Goal: Task Accomplishment & Management: Complete application form

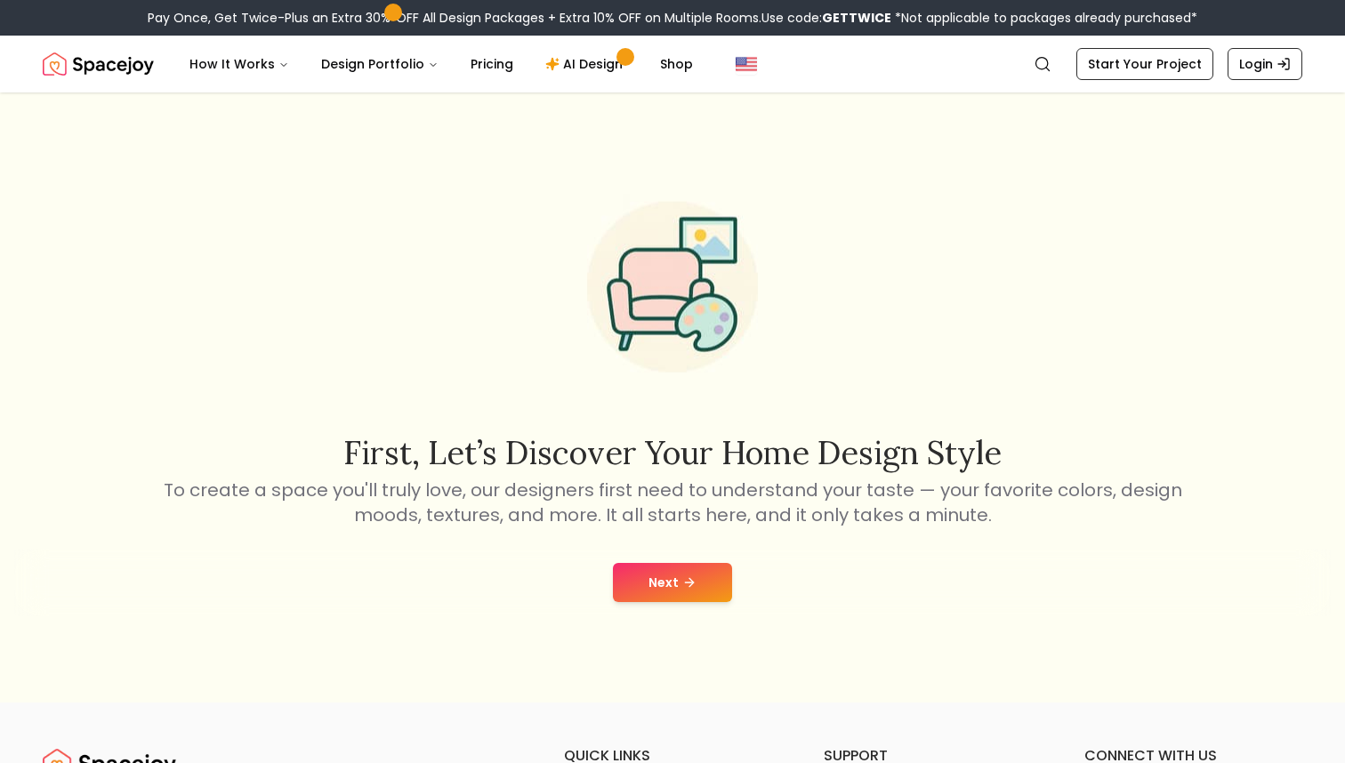
click at [709, 577] on button "Next" at bounding box center [672, 582] width 119 height 39
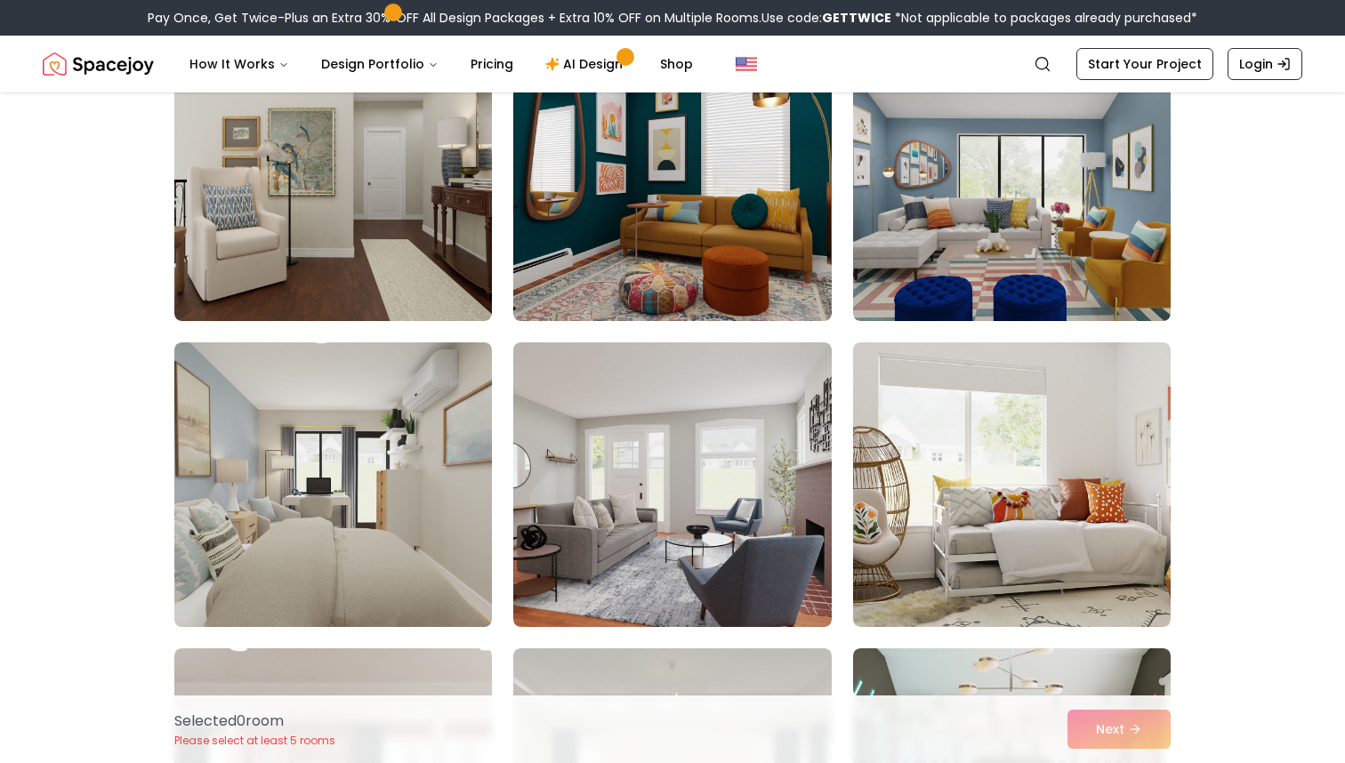
scroll to position [2049, 0]
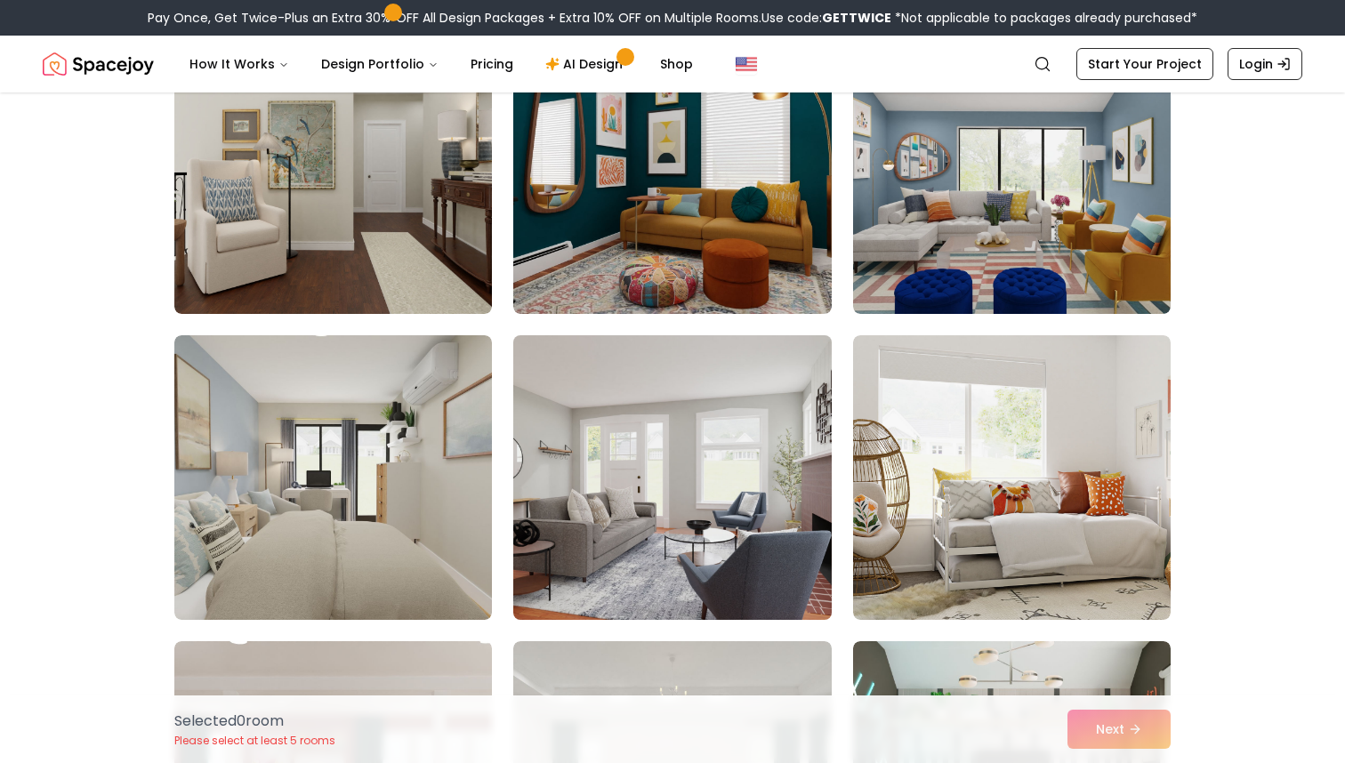
click at [674, 532] on img at bounding box center [672, 477] width 334 height 299
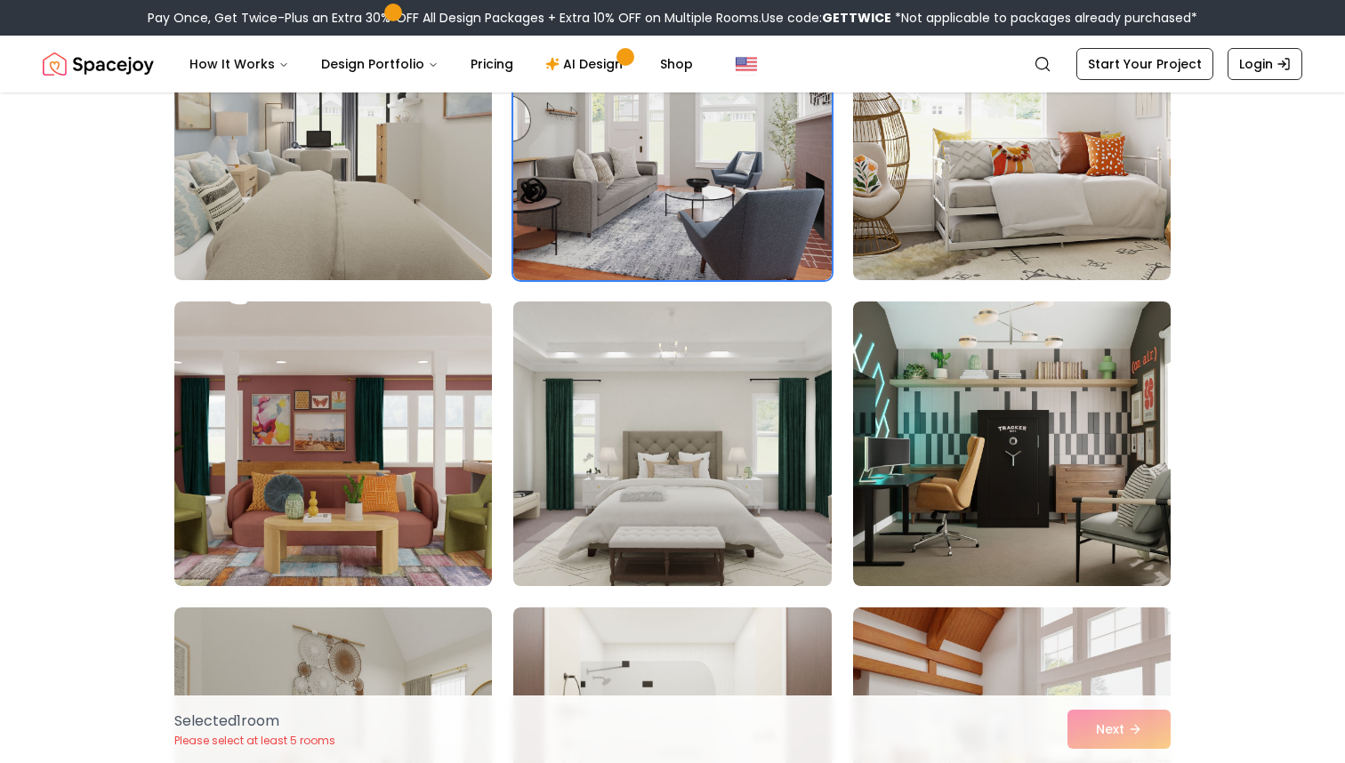
click at [673, 550] on img at bounding box center [672, 444] width 334 height 299
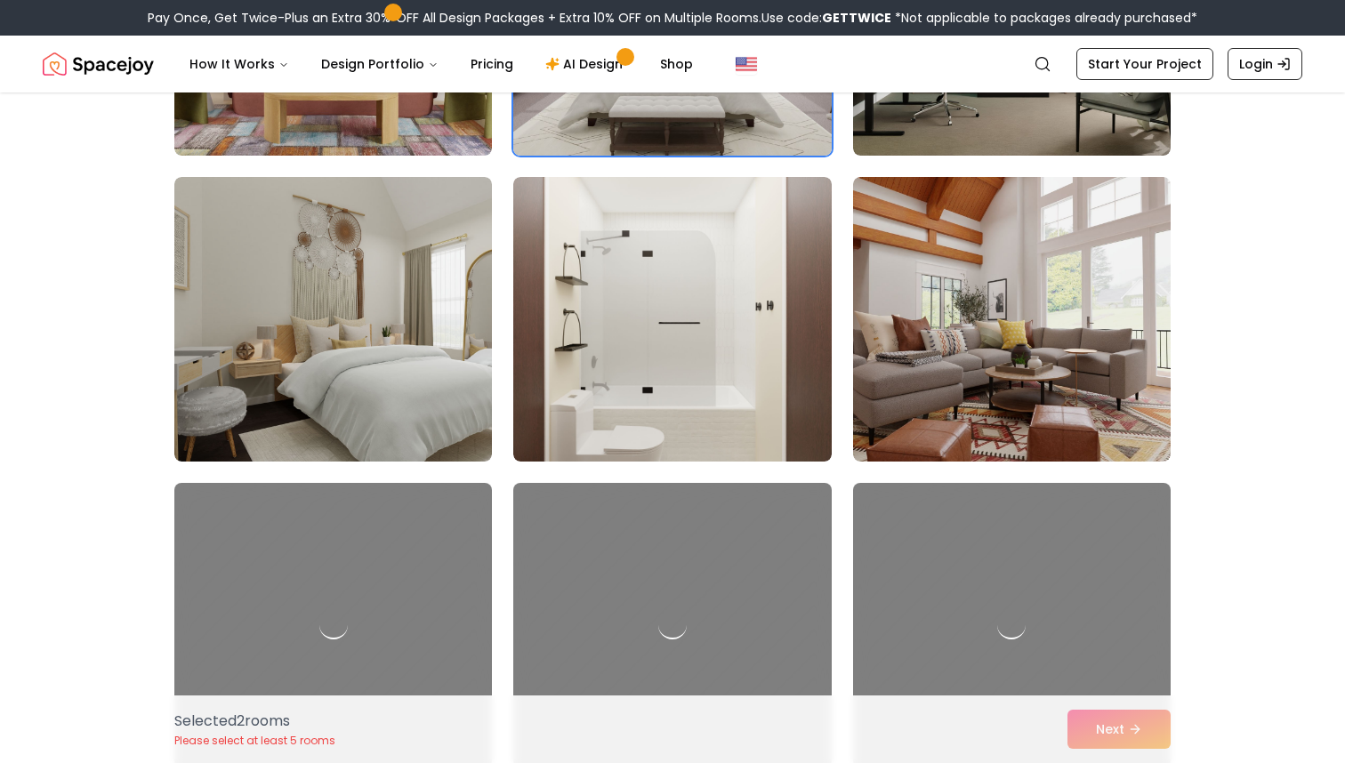
scroll to position [2833, 0]
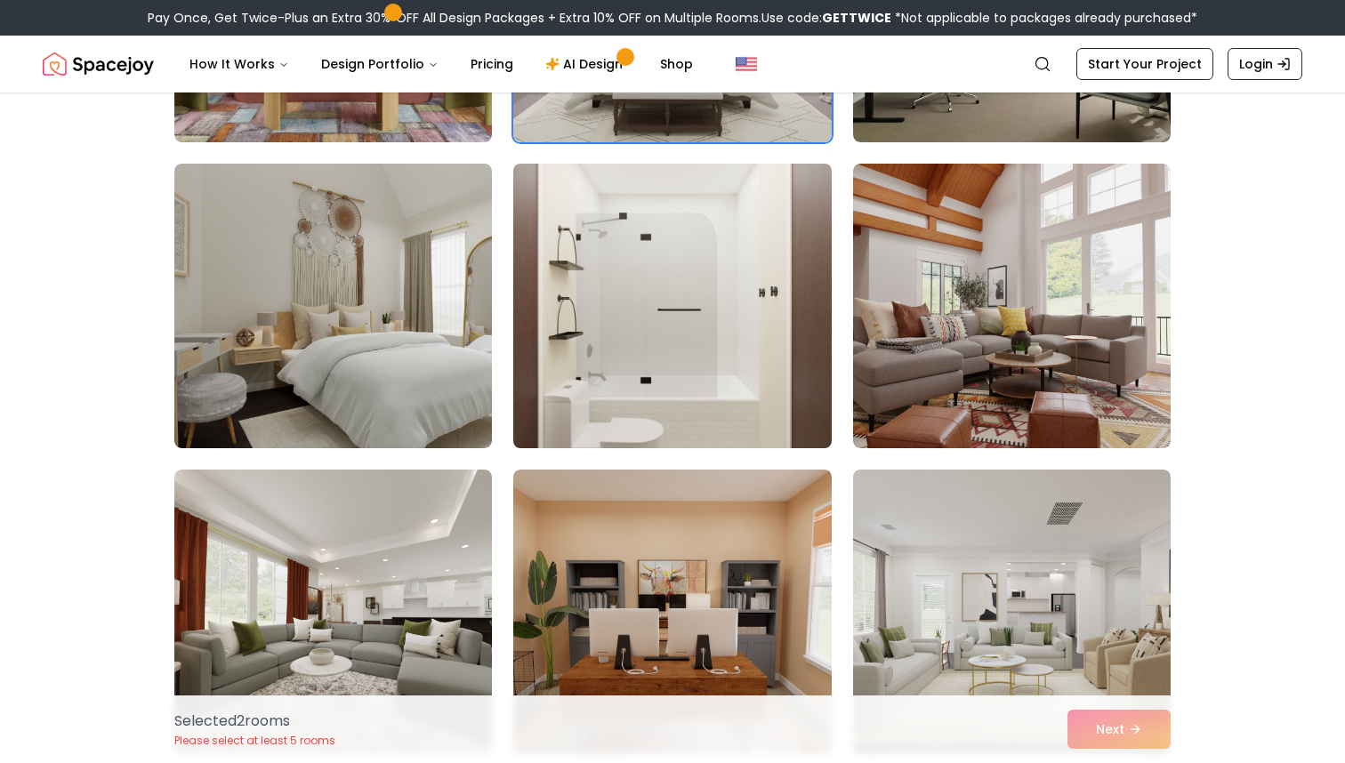
click at [721, 430] on img at bounding box center [672, 306] width 334 height 299
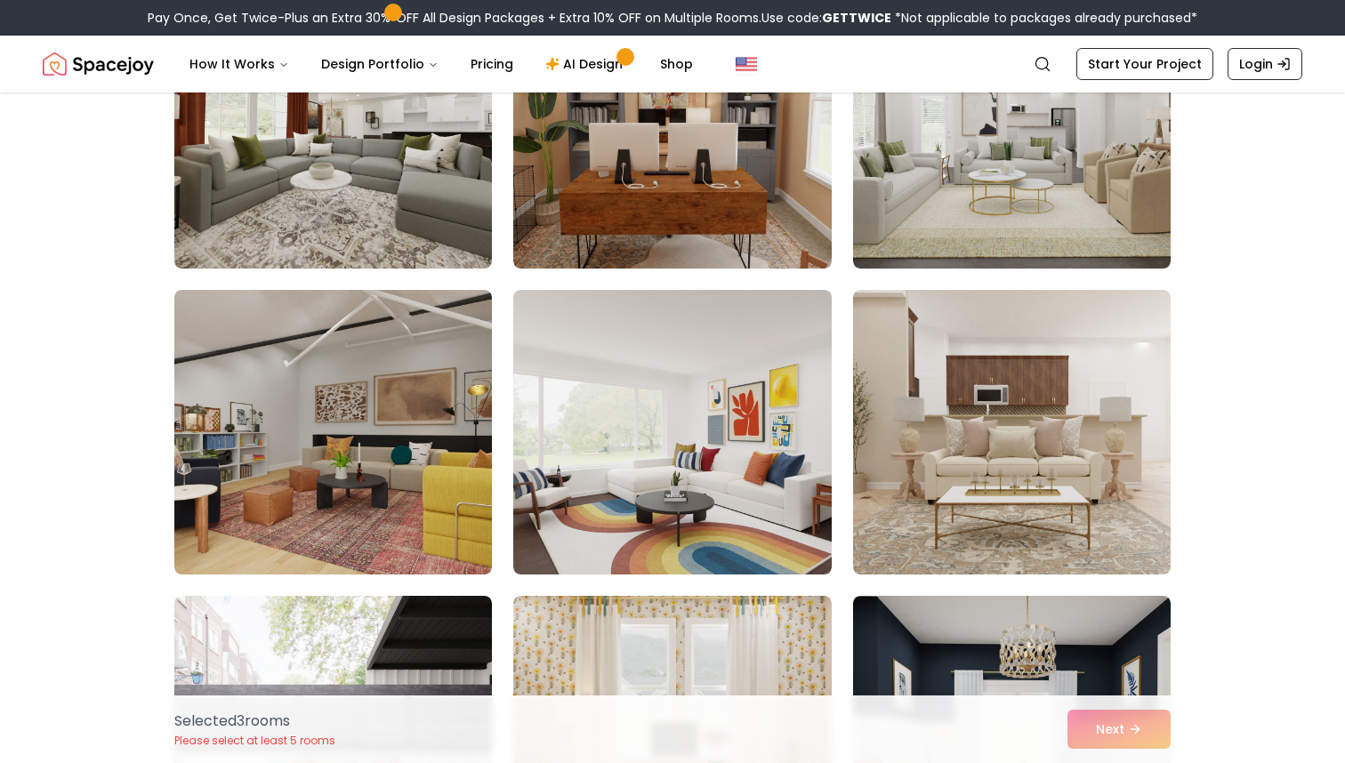
scroll to position [3363, 0]
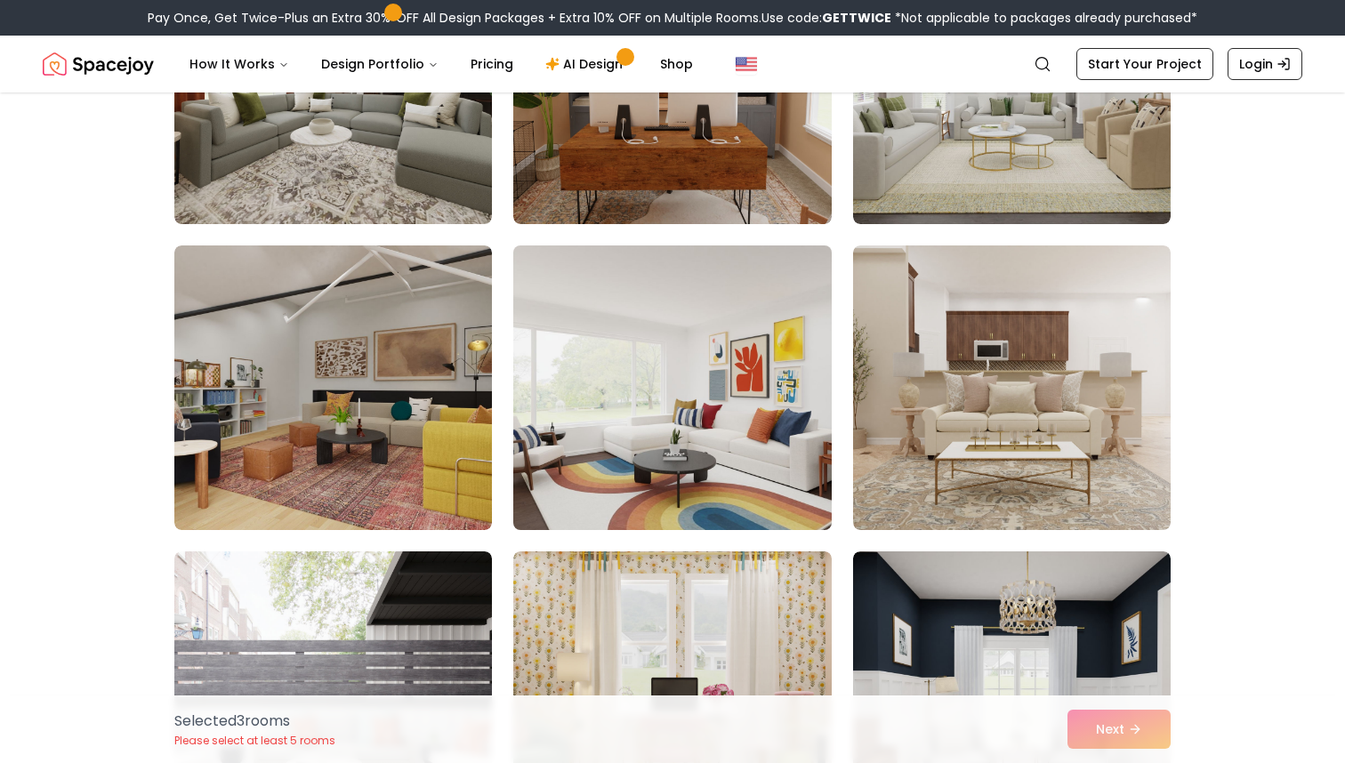
click at [584, 481] on img at bounding box center [672, 387] width 334 height 299
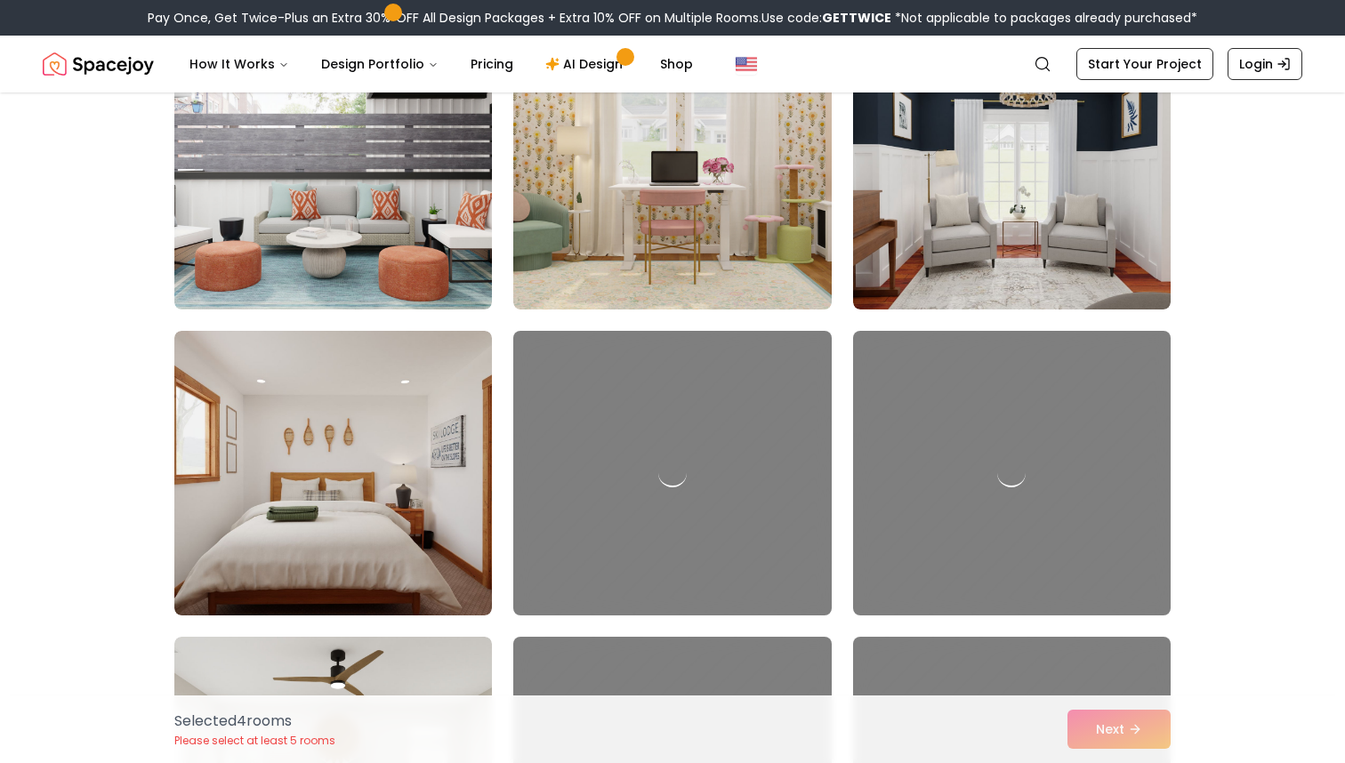
scroll to position [3888, 0]
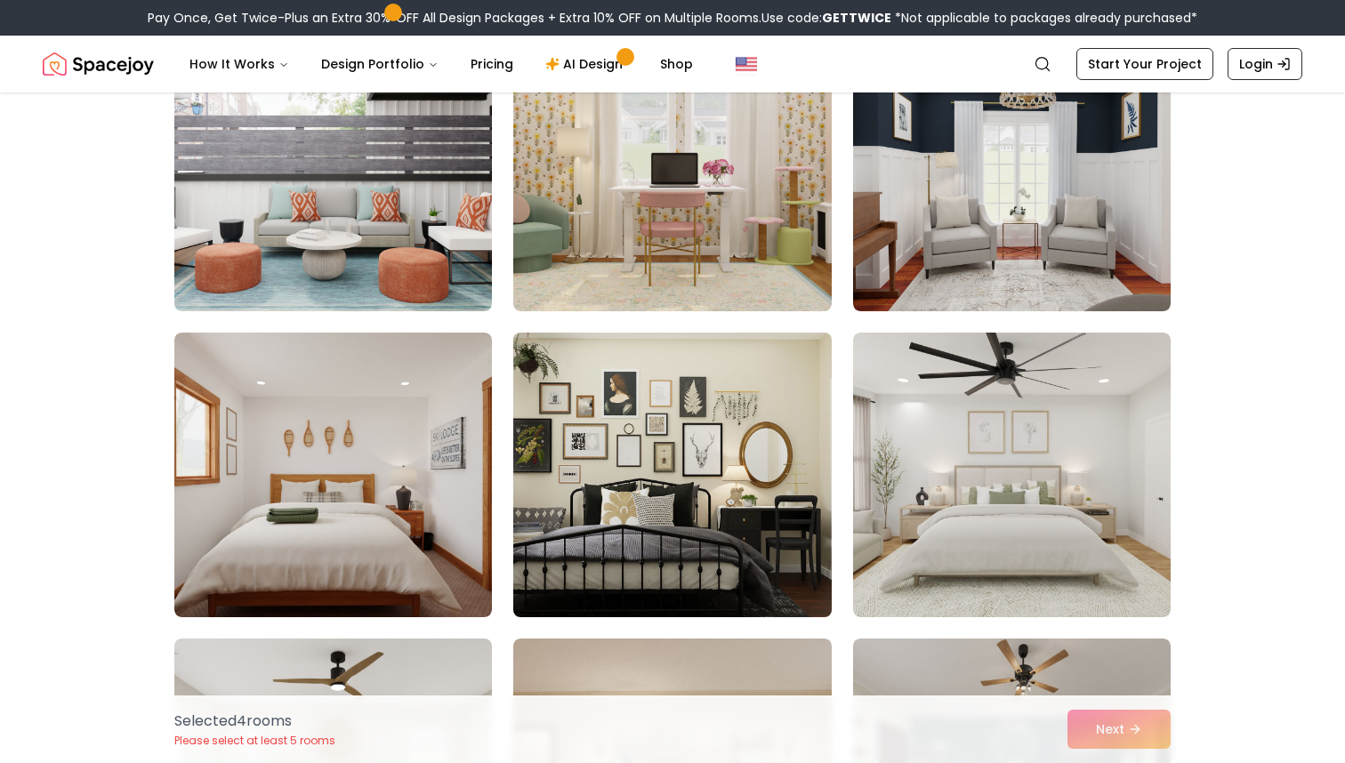
click at [650, 531] on img at bounding box center [672, 475] width 334 height 299
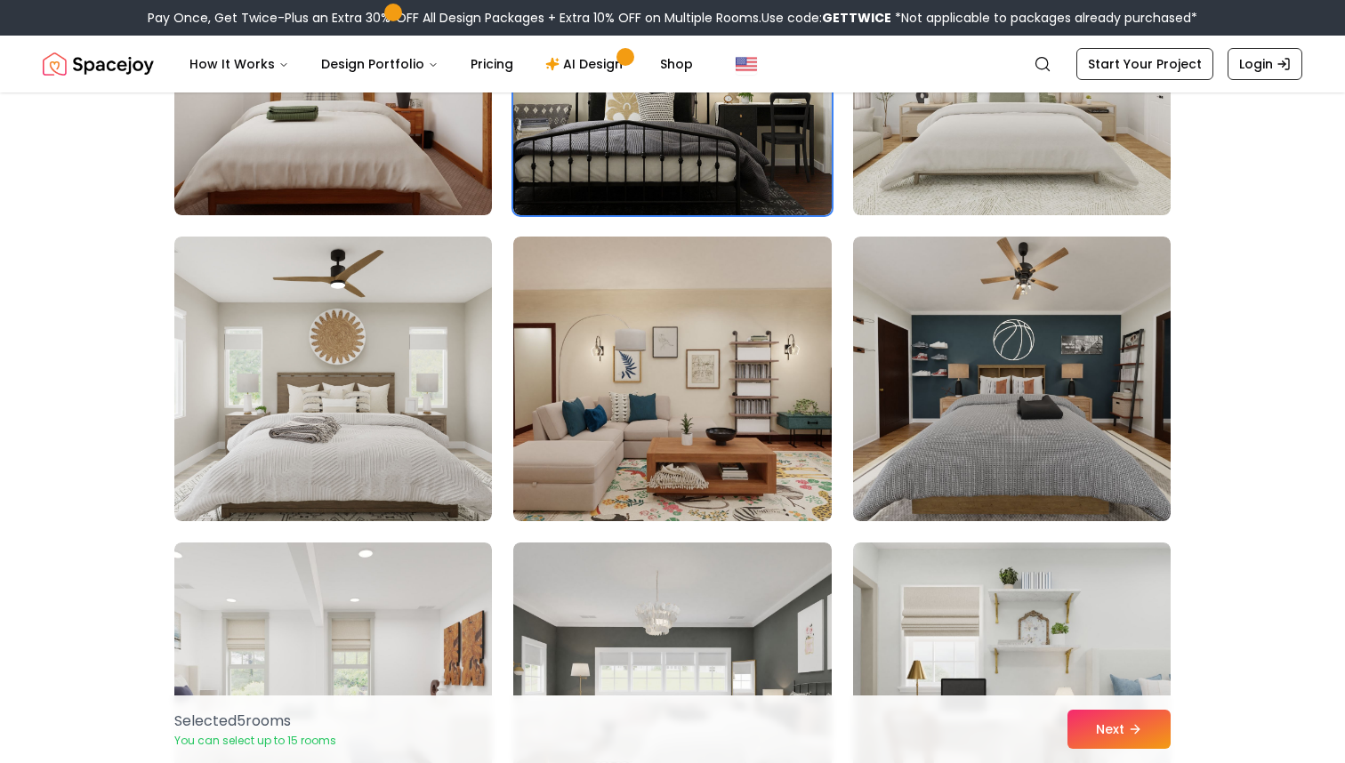
scroll to position [4389, 0]
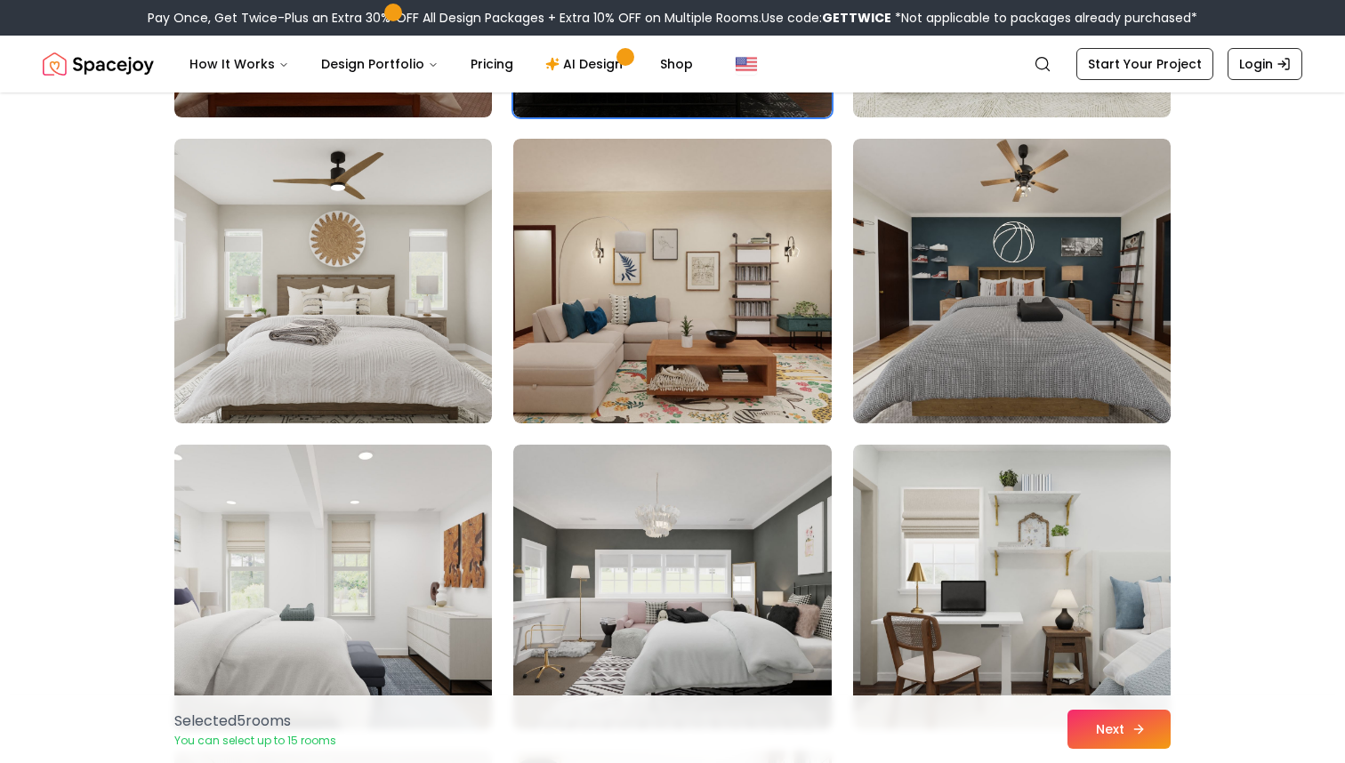
click at [1086, 731] on button "Next" at bounding box center [1119, 729] width 103 height 39
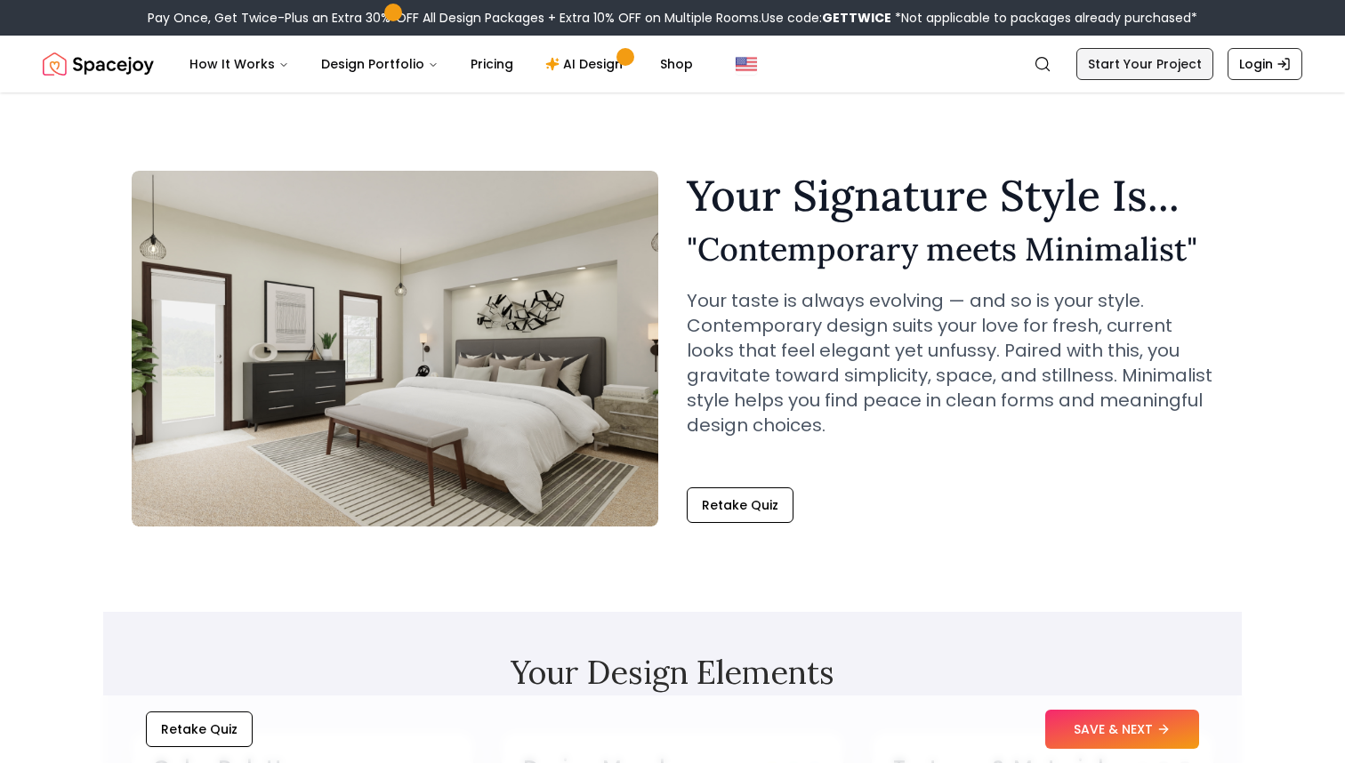
click at [1204, 66] on link "Start Your Project" at bounding box center [1145, 64] width 137 height 32
